Goal: Information Seeking & Learning: Learn about a topic

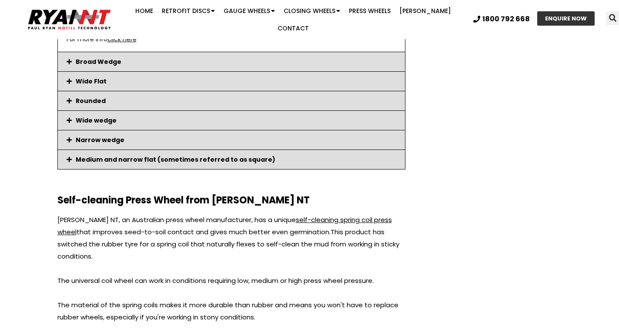
scroll to position [1565, 0]
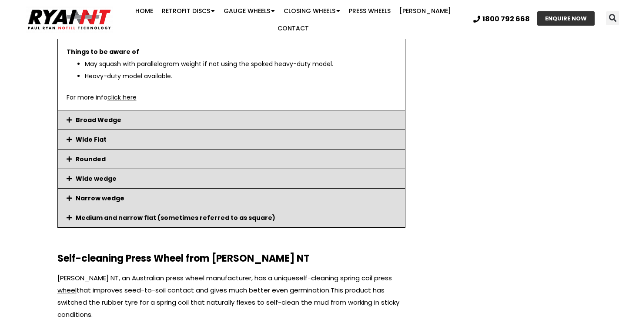
click at [82, 135] on link "Wide Flat" at bounding box center [91, 139] width 31 height 9
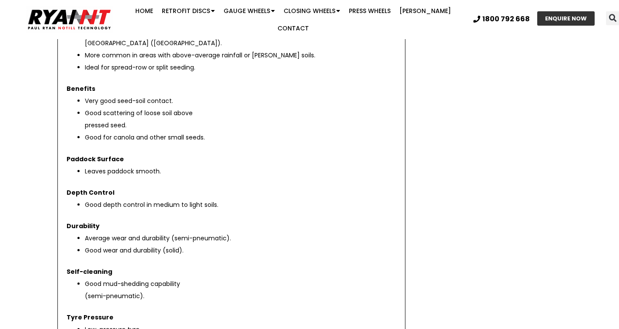
scroll to position [1044, 0]
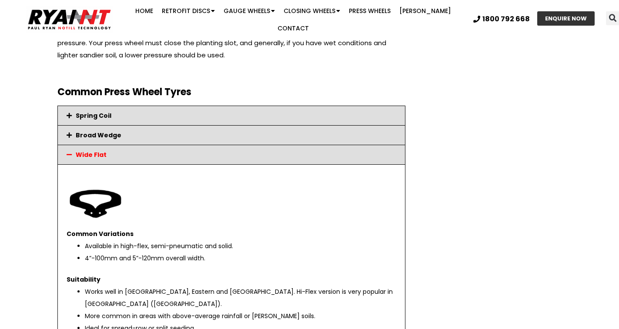
click at [65, 146] on div "Wide Flat" at bounding box center [231, 154] width 347 height 19
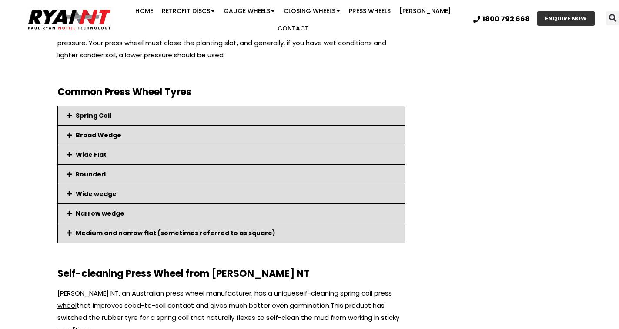
click at [70, 132] on icon at bounding box center [69, 135] width 5 height 6
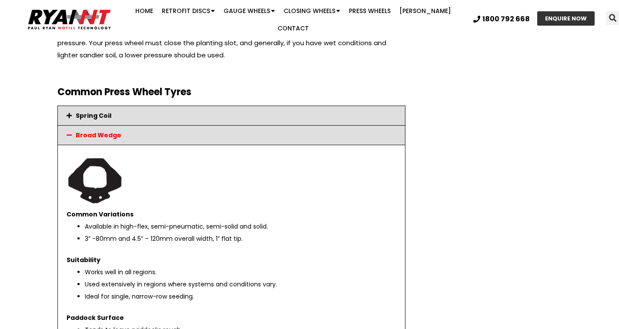
click at [70, 132] on icon at bounding box center [69, 135] width 5 height 6
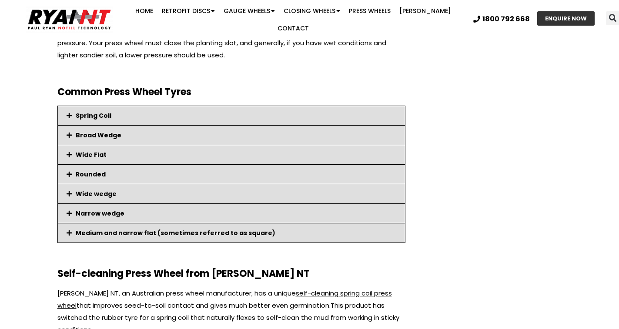
click at [70, 210] on icon at bounding box center [69, 213] width 5 height 6
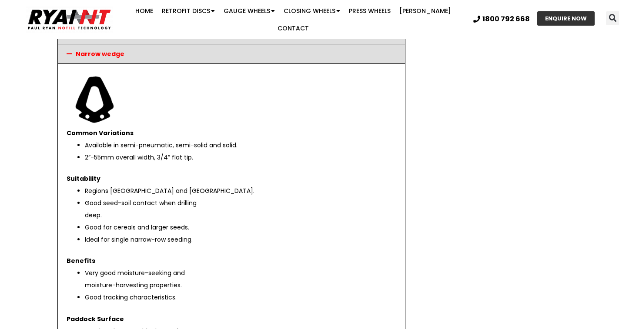
scroll to position [1087, 0]
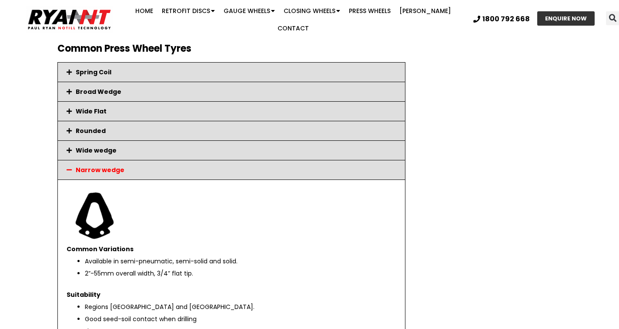
click at [85, 166] on link "Narrow wedge" at bounding box center [100, 170] width 49 height 9
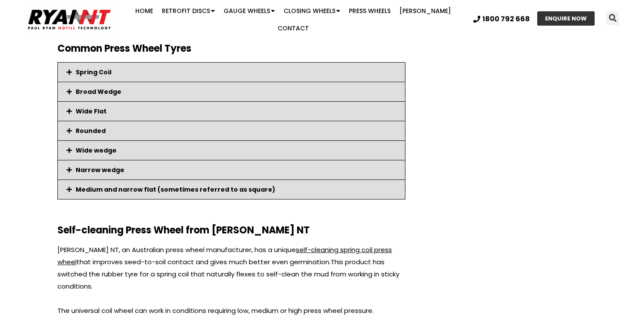
click at [81, 146] on link "Wide wedge" at bounding box center [96, 150] width 41 height 9
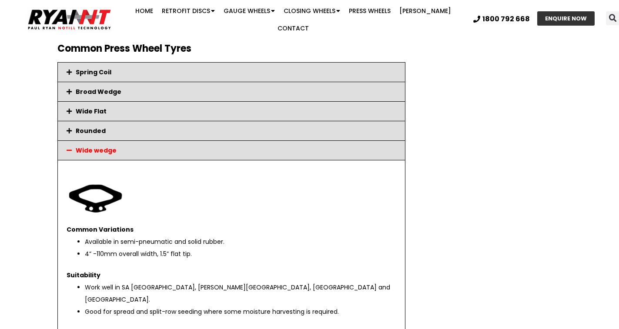
click at [81, 146] on link "Wide wedge" at bounding box center [96, 150] width 41 height 9
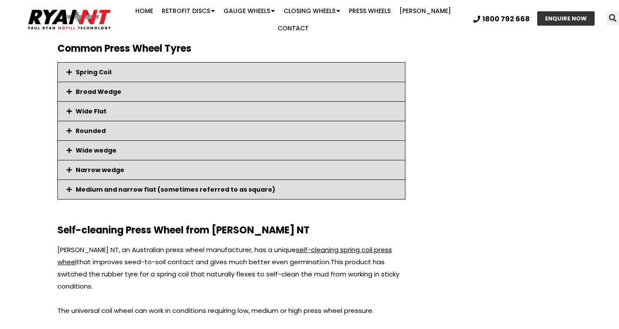
click at [77, 127] on link "Rounded" at bounding box center [91, 131] width 30 height 9
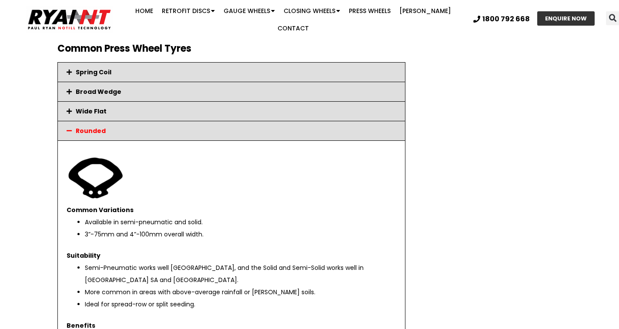
click at [77, 127] on link "Rounded" at bounding box center [91, 131] width 30 height 9
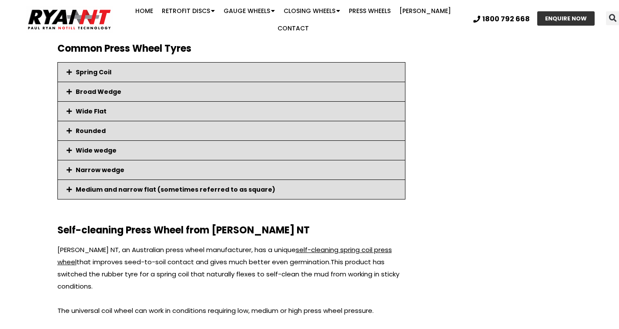
click at [77, 107] on link "Wide Flat" at bounding box center [91, 111] width 31 height 9
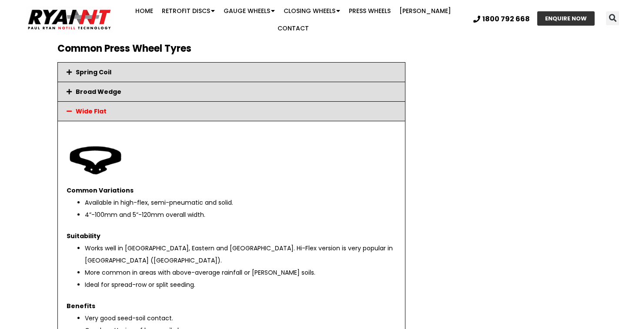
click at [76, 107] on link "Wide Flat" at bounding box center [91, 111] width 31 height 9
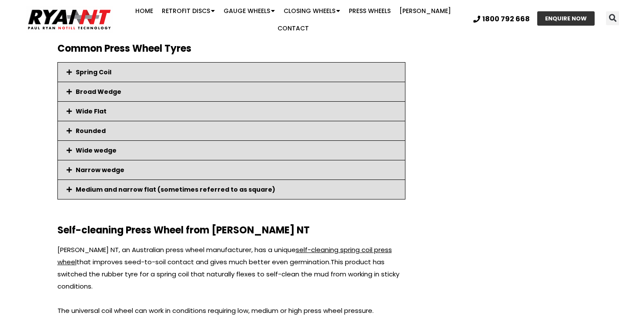
click at [92, 185] on link "Medium and narrow flat (sometimes referred to as square)" at bounding box center [176, 189] width 200 height 9
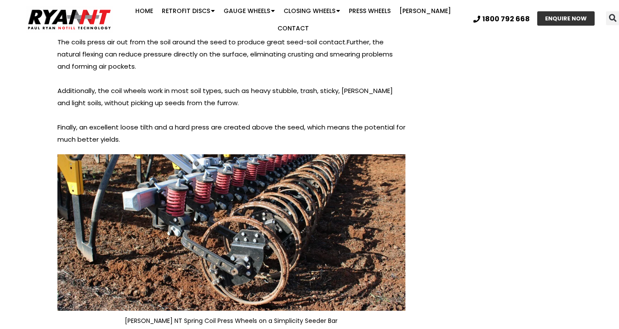
scroll to position [1652, 0]
